Goal: Task Accomplishment & Management: Manage account settings

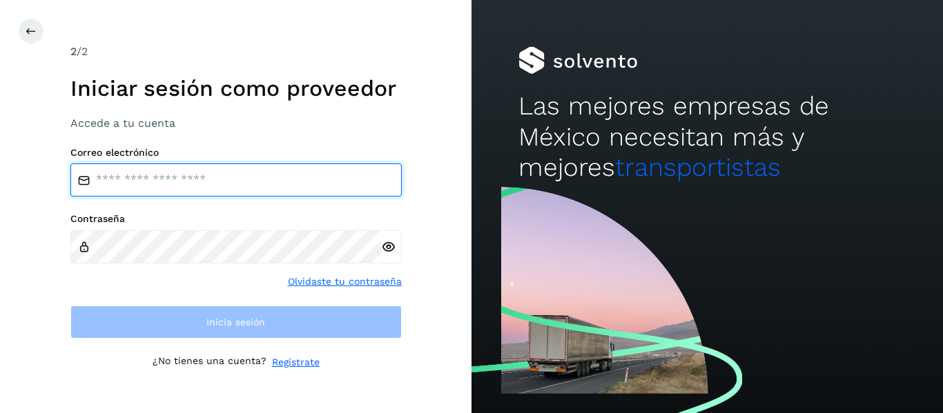
click at [255, 186] on input "email" at bounding box center [235, 180] width 331 height 33
type input "**********"
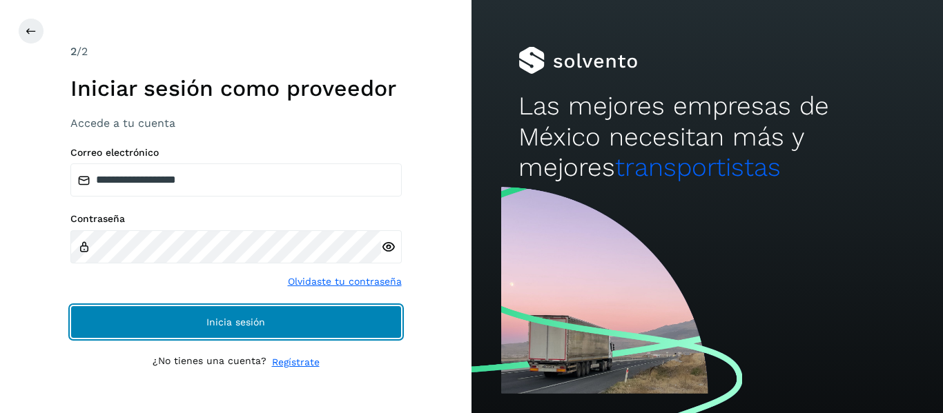
click at [262, 322] on span "Inicia sesión" at bounding box center [235, 323] width 59 height 10
click at [222, 325] on span "Inicia sesión" at bounding box center [235, 323] width 59 height 10
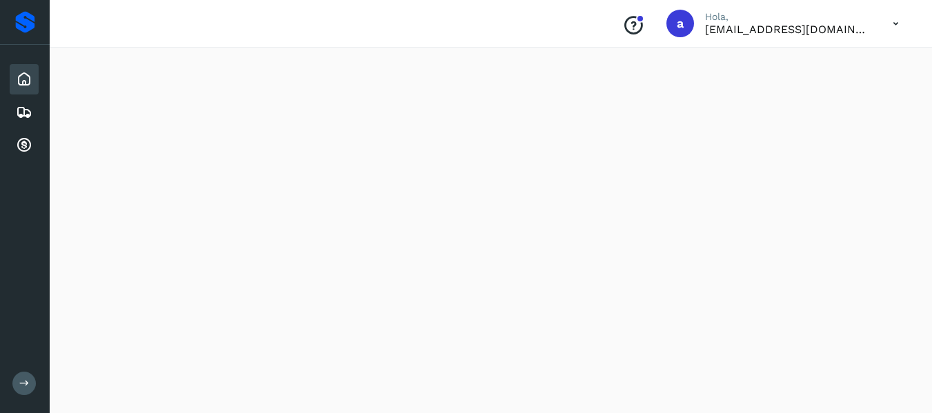
scroll to position [69, 0]
click at [25, 77] on icon at bounding box center [24, 79] width 17 height 17
click at [21, 115] on icon at bounding box center [24, 112] width 17 height 17
click at [23, 107] on icon at bounding box center [24, 112] width 17 height 17
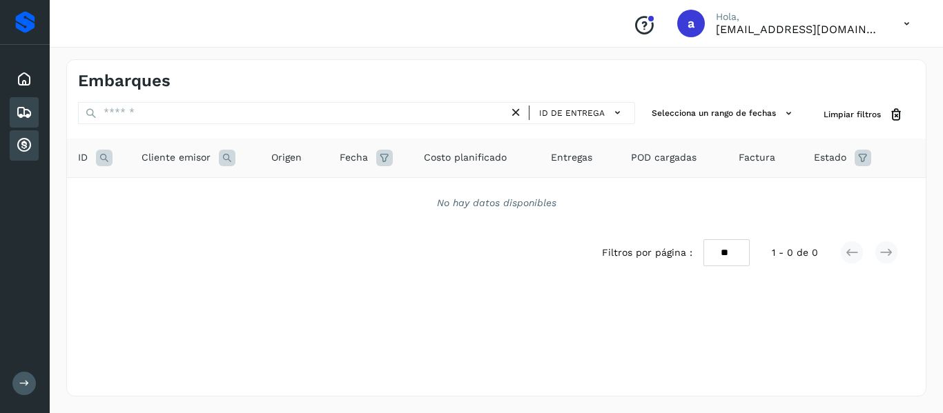
click at [32, 150] on icon at bounding box center [24, 145] width 17 height 17
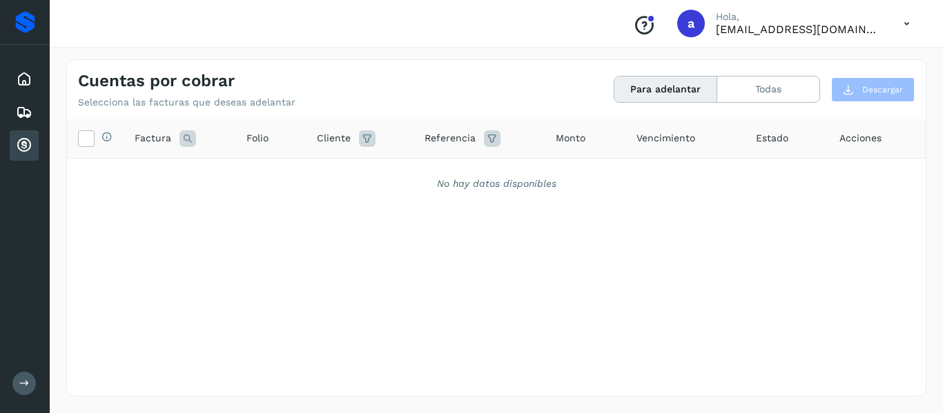
click at [664, 92] on button "Para adelantar" at bounding box center [665, 90] width 103 height 26
click at [17, 387] on button at bounding box center [23, 383] width 23 height 23
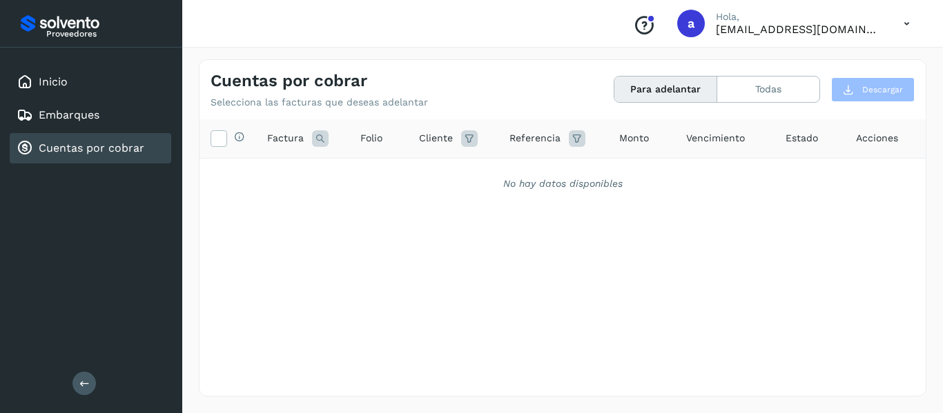
click at [909, 23] on icon at bounding box center [906, 24] width 28 height 28
click at [818, 61] on div "Cerrar sesión" at bounding box center [838, 62] width 164 height 26
